Goal: Use online tool/utility: Utilize a website feature to perform a specific function

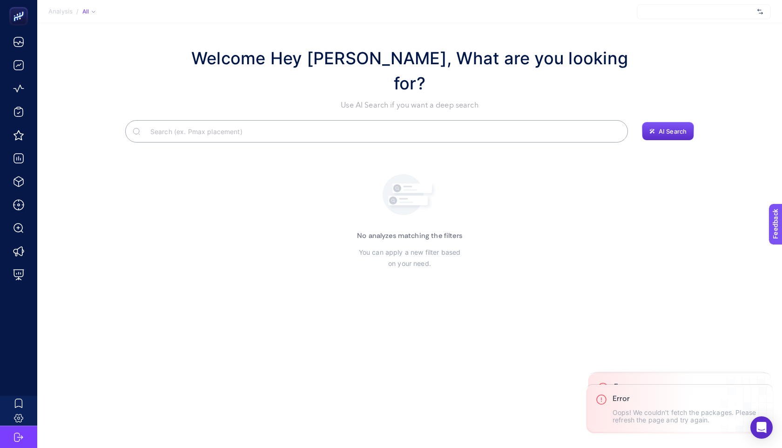
click at [662, 16] on div at bounding box center [704, 11] width 134 height 15
click at [664, 14] on input "text" at bounding box center [699, 11] width 109 height 7
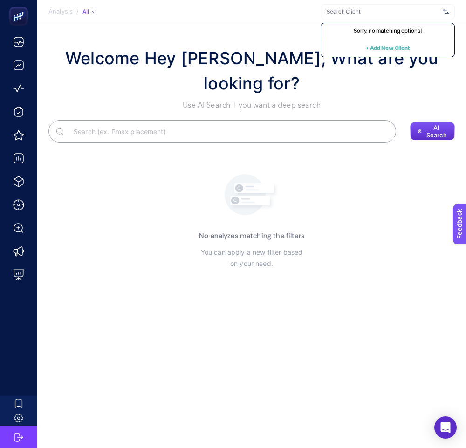
click at [341, 201] on section "Welcome Hey Booster, What are you looking for? Use AI Search if you want a deep…" at bounding box center [251, 220] width 428 height 395
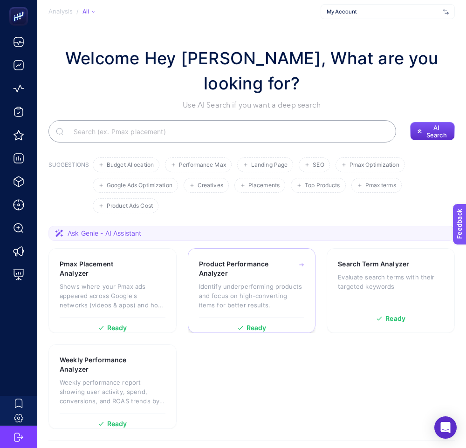
click at [265, 282] on p "Identify underperforming products and focus on high-converting items for better…" at bounding box center [252, 296] width 106 height 28
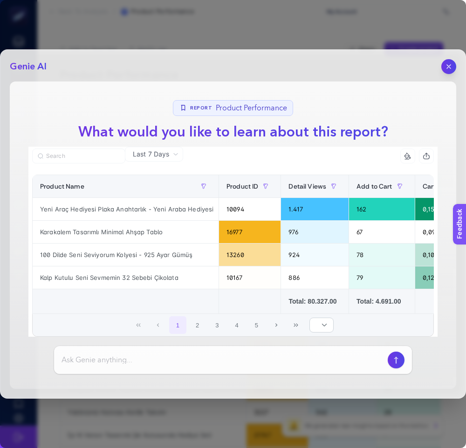
click at [196, 361] on input at bounding box center [222, 359] width 322 height 11
type input "datayı yorumlayabilri misin"
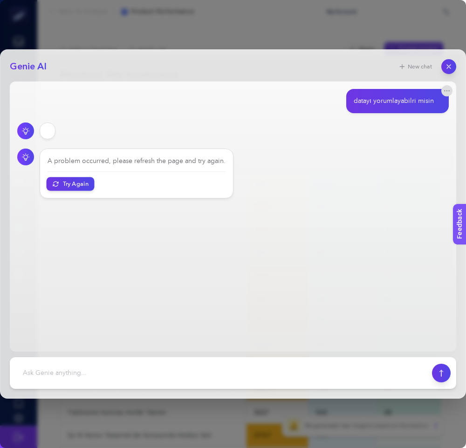
click at [58, 189] on button "Try Again" at bounding box center [71, 184] width 48 height 14
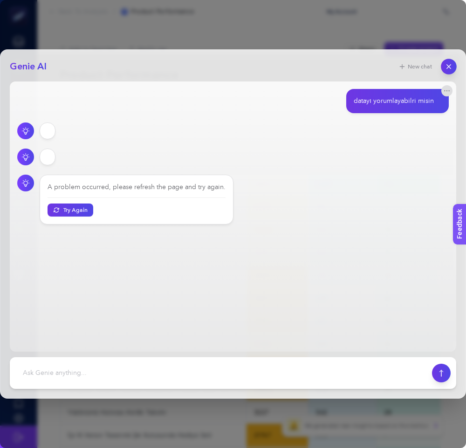
click at [445, 67] on icon "button" at bounding box center [449, 67] width 8 height 8
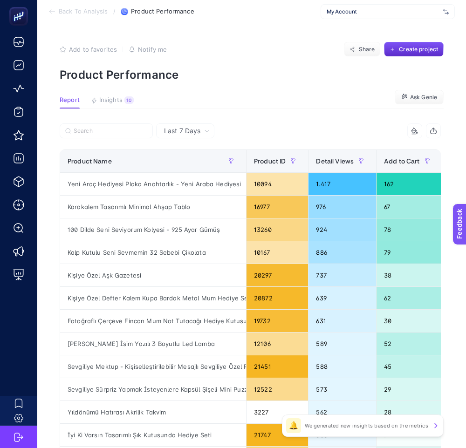
click at [312, 124] on div "7 items selected" at bounding box center [345, 130] width 190 height 15
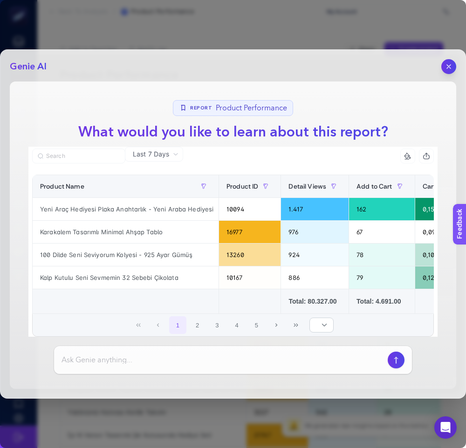
click at [203, 365] on input at bounding box center [222, 359] width 322 height 11
type input "datayı yorumla"
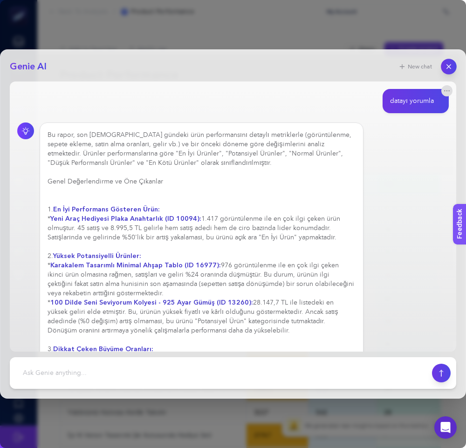
click at [452, 60] on button "button" at bounding box center [448, 67] width 16 height 16
